Goal: Task Accomplishment & Management: Use online tool/utility

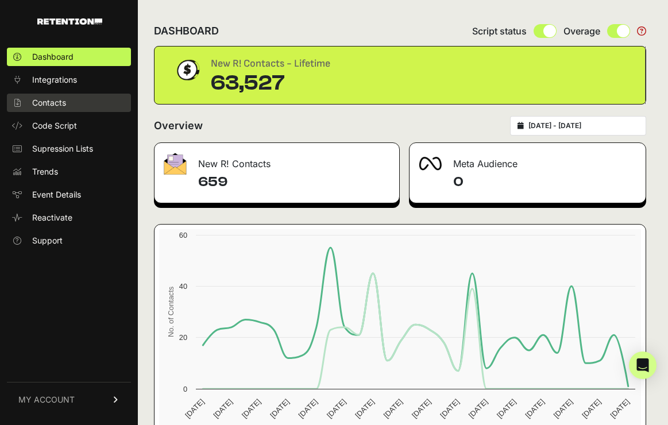
click at [55, 105] on span "Contacts" at bounding box center [49, 102] width 34 height 11
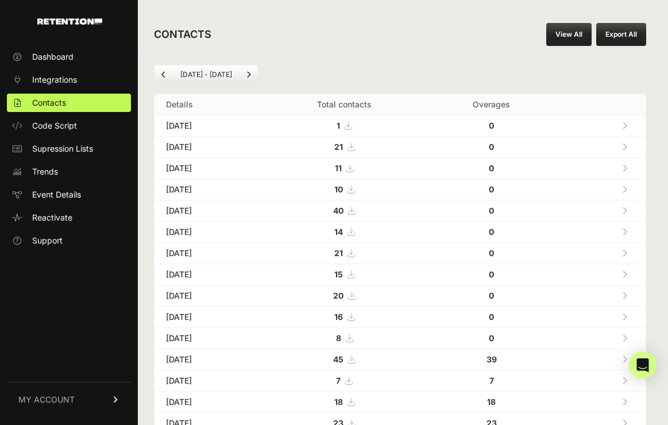
click at [567, 34] on link "View All" at bounding box center [569, 34] width 45 height 23
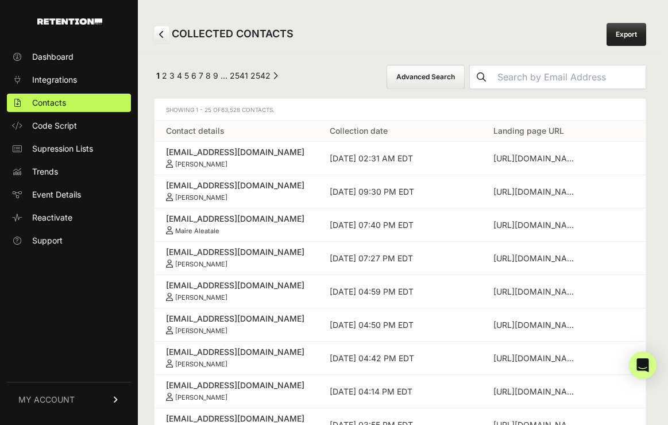
click at [465, 75] on button "Advanced Search" at bounding box center [426, 77] width 78 height 24
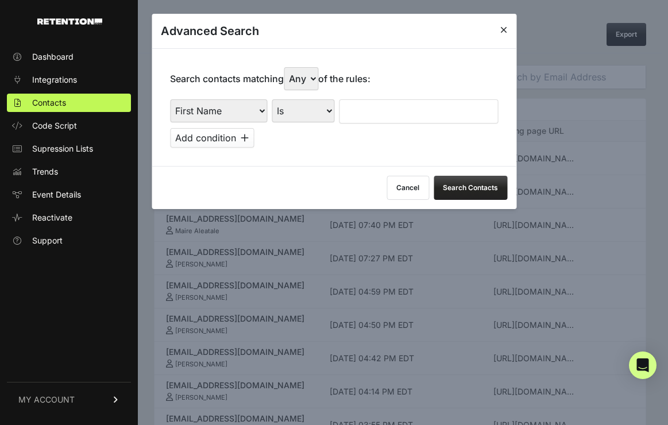
click at [229, 113] on select "First Name Last Name State City Email Email Domain Landing Domain Landing Page …" at bounding box center [218, 110] width 97 height 23
select select "file_date"
click at [170, 99] on select "First Name Last Name State City Email Email Domain Landing Domain Landing Page …" at bounding box center [218, 110] width 97 height 23
click at [317, 110] on select "Is on Is between" at bounding box center [304, 110] width 64 height 23
select select "is_between"
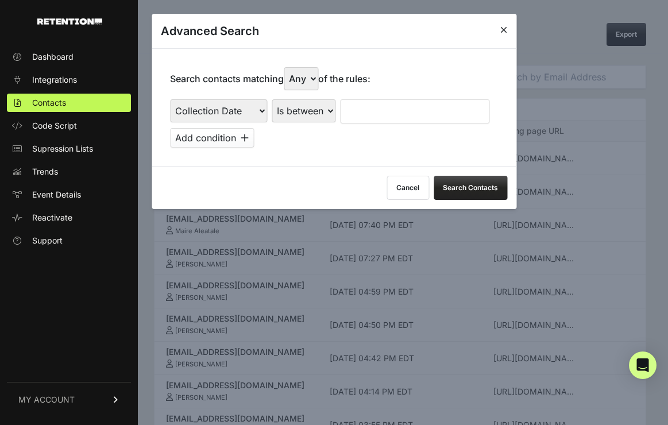
click at [272, 99] on select "Is on Is between" at bounding box center [304, 110] width 64 height 23
click at [364, 110] on input "text" at bounding box center [370, 111] width 61 height 24
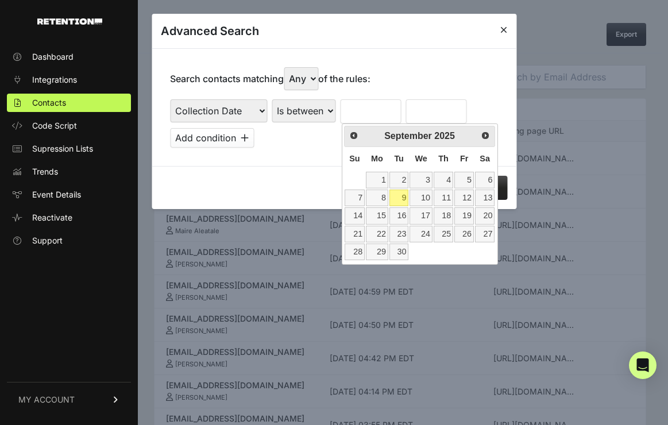
click at [349, 169] on th "Su" at bounding box center [354, 159] width 21 height 24
click at [405, 180] on link "2" at bounding box center [400, 180] width 20 height 17
type input "09/02/2025"
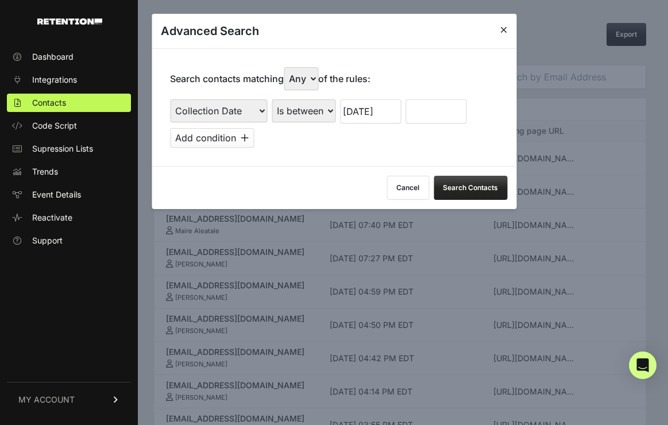
click at [437, 116] on input "text" at bounding box center [436, 111] width 61 height 24
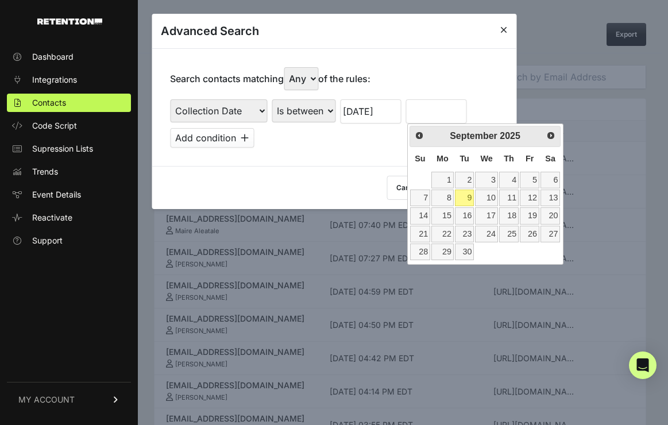
click at [414, 167] on th "Su" at bounding box center [420, 159] width 21 height 24
click at [466, 200] on link "9" at bounding box center [465, 198] width 20 height 17
type input "09/09/2025"
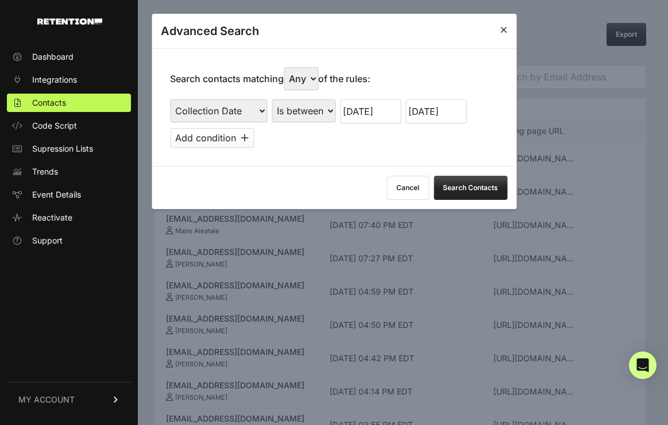
click at [470, 183] on button "Search Contacts" at bounding box center [471, 188] width 74 height 24
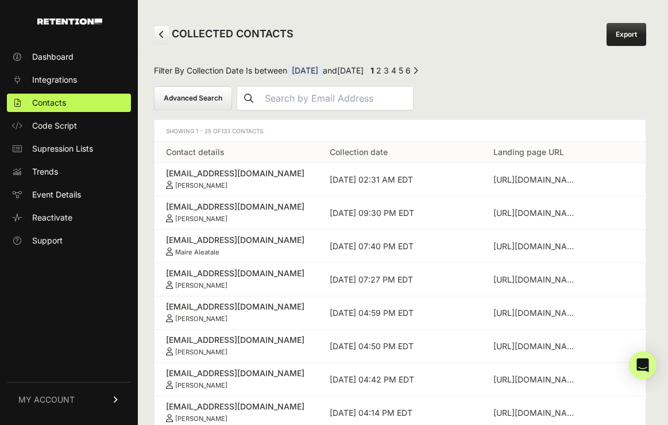
click at [629, 39] on link "Export" at bounding box center [627, 34] width 40 height 23
